Goal: Check status: Check status

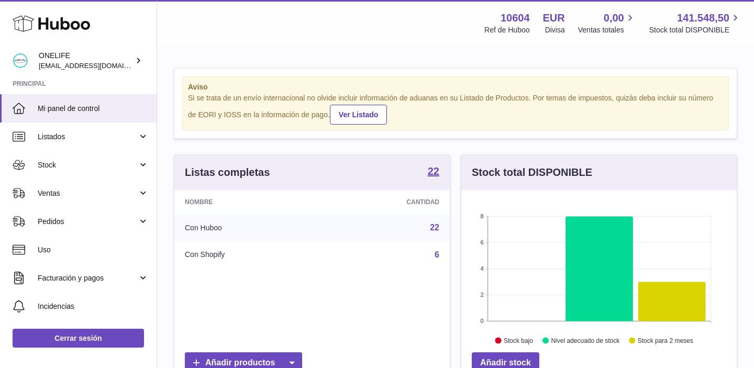
scroll to position [163, 275]
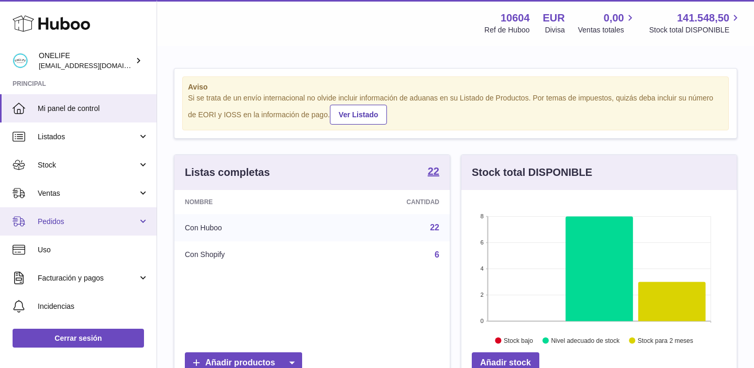
click at [84, 230] on link "Pedidos" at bounding box center [78, 221] width 157 height 28
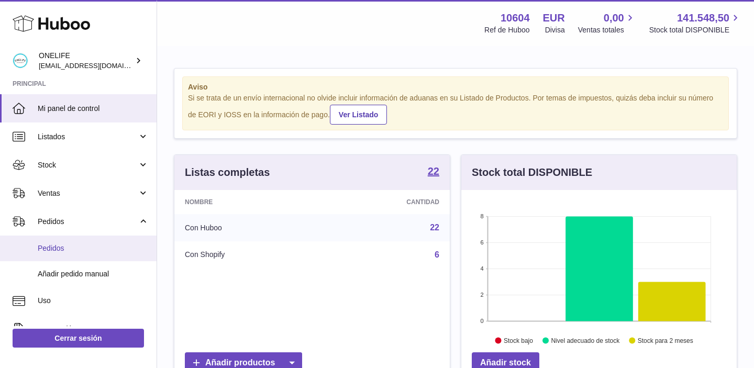
click at [84, 253] on link "Pedidos" at bounding box center [78, 249] width 157 height 26
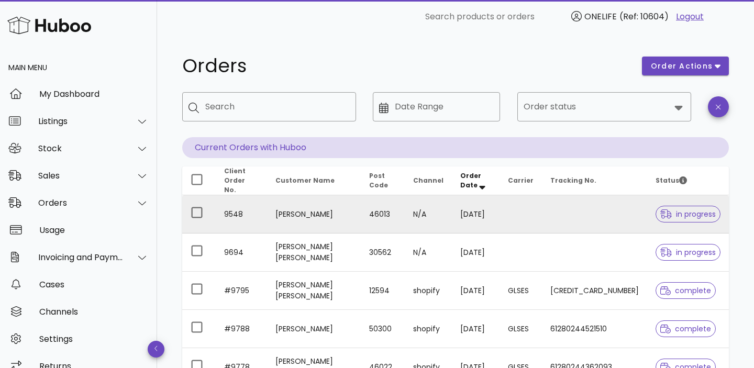
click at [239, 217] on td "9548" at bounding box center [241, 214] width 51 height 38
